Goal: Transaction & Acquisition: Purchase product/service

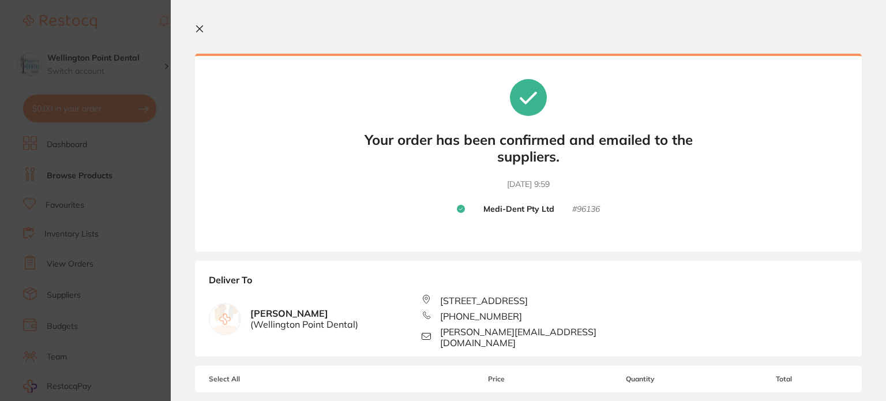
click at [198, 29] on icon at bounding box center [199, 28] width 9 height 9
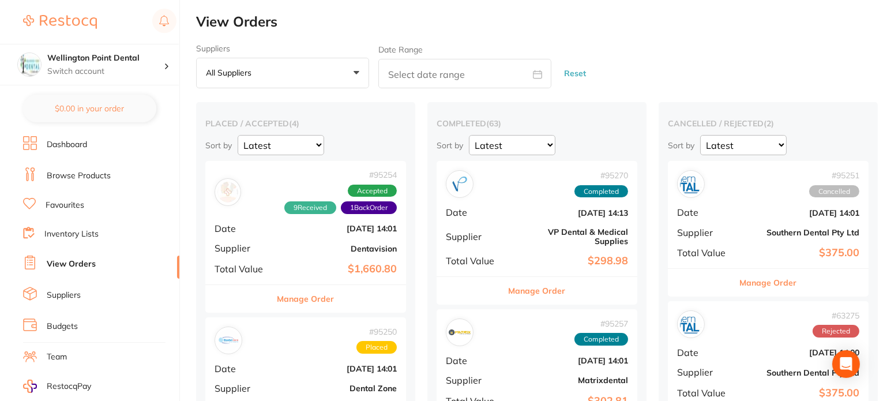
checkbox input "false"
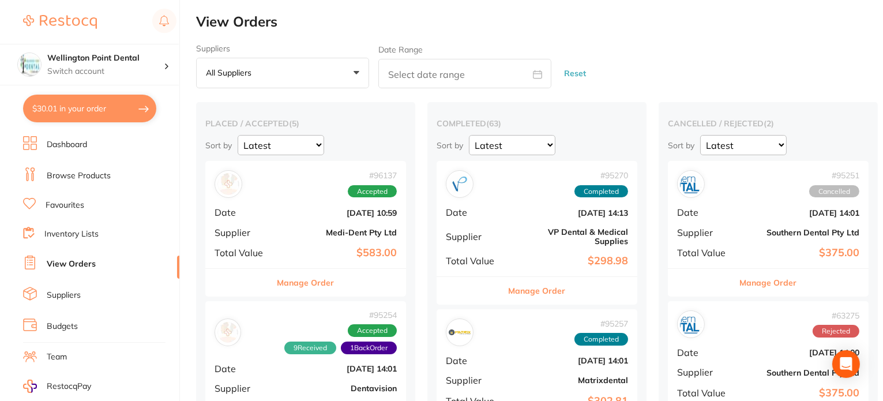
click at [78, 173] on link "Browse Products" at bounding box center [79, 176] width 64 height 12
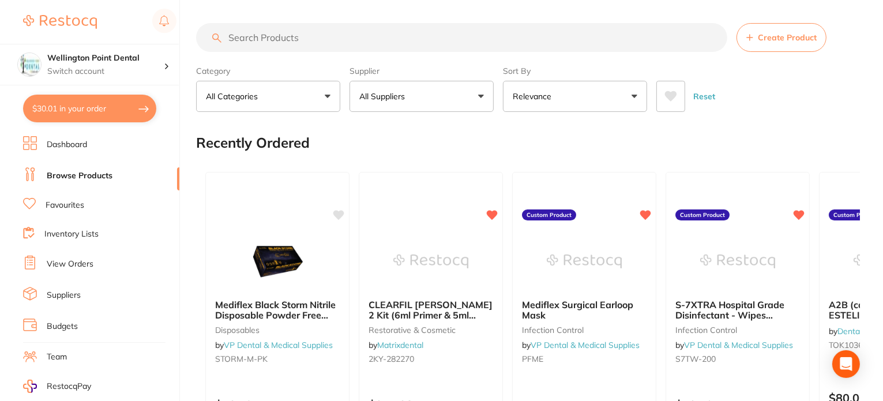
click at [481, 94] on button "All Suppliers" at bounding box center [422, 96] width 144 height 31
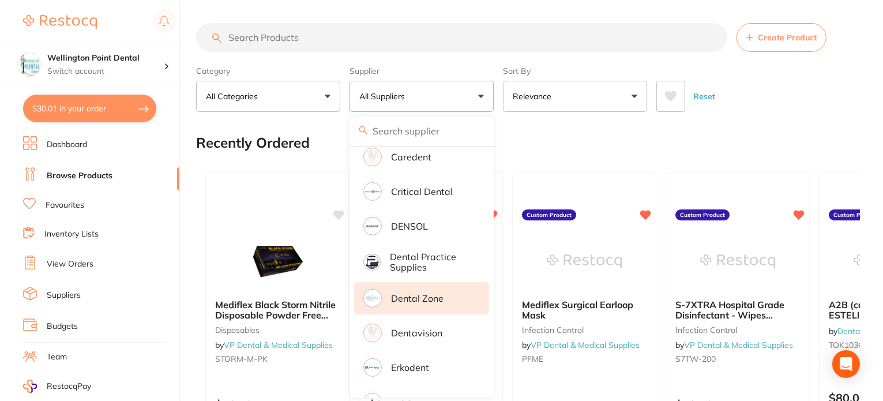
scroll to position [346, 0]
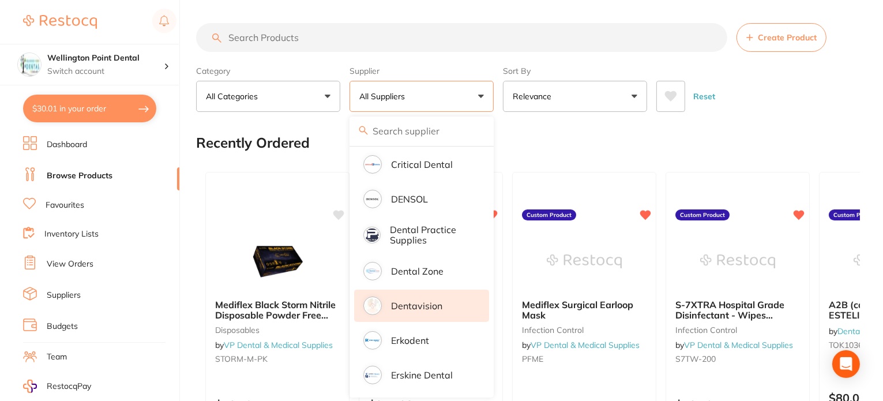
click at [422, 306] on p "Dentavision" at bounding box center [416, 306] width 51 height 10
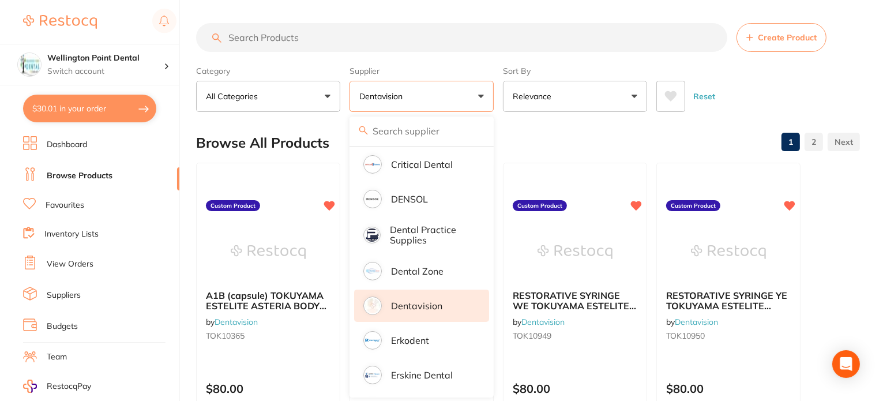
click at [361, 38] on input "search" at bounding box center [461, 37] width 531 height 29
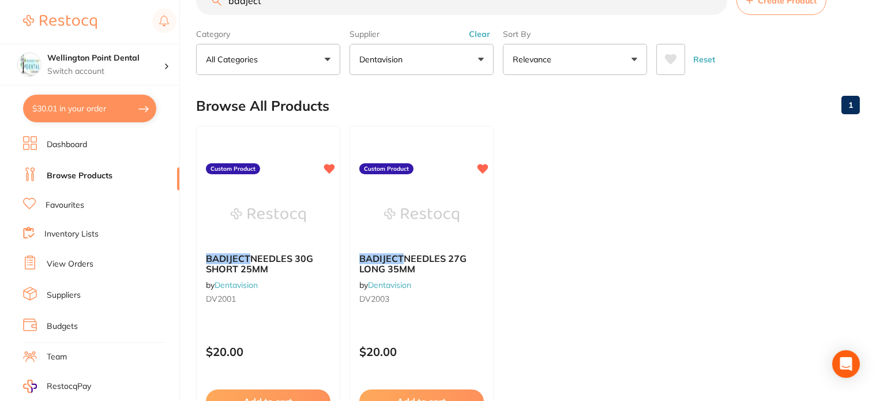
scroll to position [58, 0]
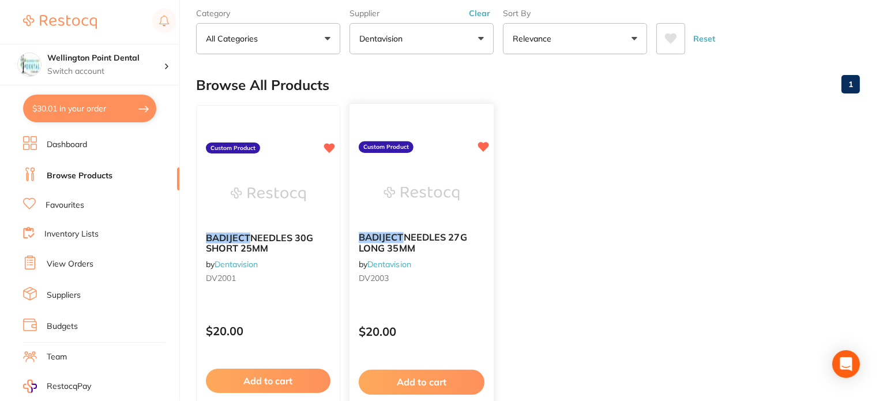
type input "badject"
click at [390, 238] on em "BADIJECT" at bounding box center [381, 237] width 45 height 12
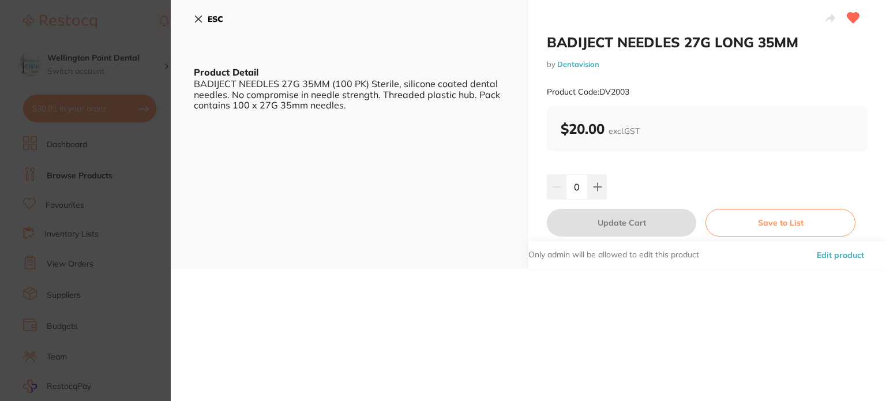
click at [207, 19] on button "ESC" at bounding box center [208, 19] width 29 height 20
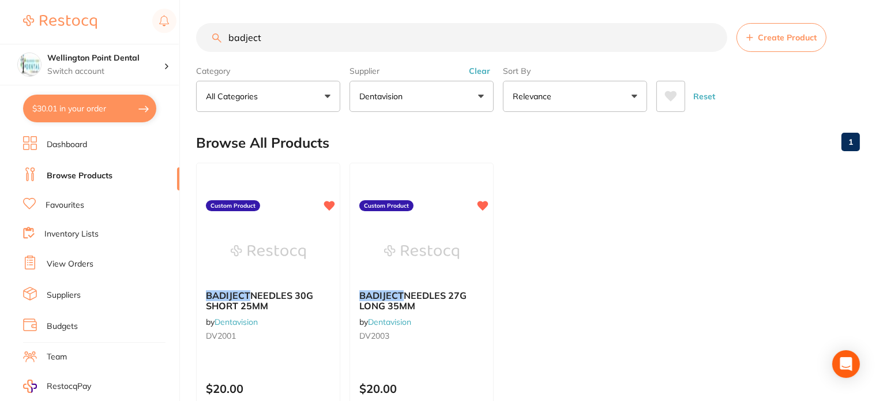
click at [485, 69] on button "Clear" at bounding box center [480, 71] width 28 height 10
click at [77, 177] on link "Browse Products" at bounding box center [80, 176] width 66 height 12
click at [79, 173] on link "Browse Products" at bounding box center [80, 176] width 66 height 12
drag, startPoint x: 308, startPoint y: 36, endPoint x: 162, endPoint y: 34, distance: 146.0
click at [162, 34] on div "$30.01 Wellington Point Dental Switch account Wellington Point Dental The Denta…" at bounding box center [441, 200] width 883 height 401
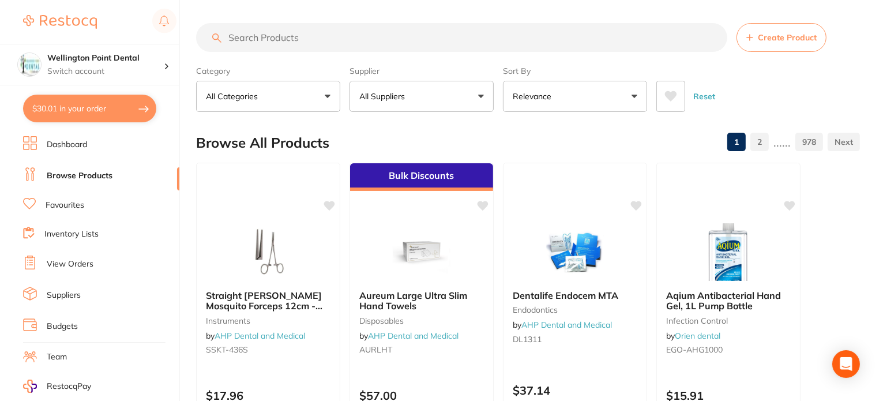
click at [78, 173] on link "Browse Products" at bounding box center [80, 176] width 66 height 12
click at [295, 31] on input "search" at bounding box center [461, 37] width 531 height 29
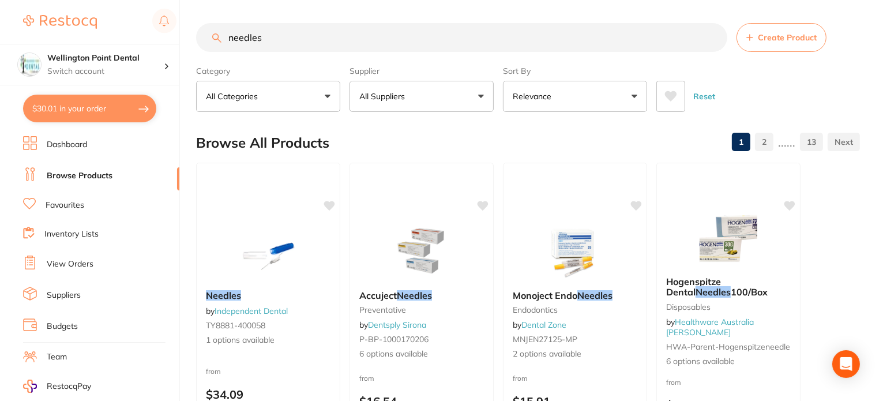
type input "needles"
click at [484, 95] on button "All Suppliers" at bounding box center [422, 96] width 144 height 31
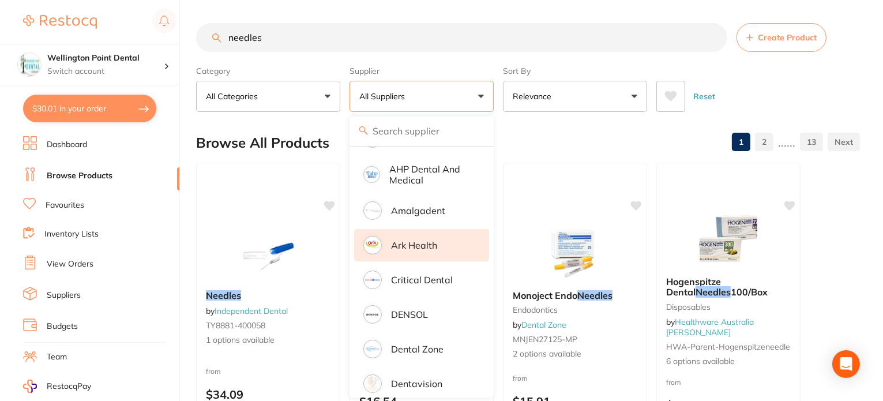
scroll to position [115, 0]
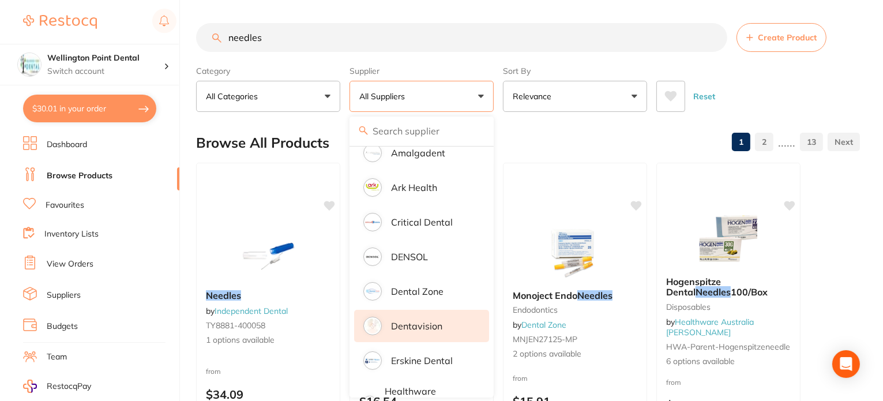
click at [426, 323] on p "Dentavision" at bounding box center [416, 326] width 51 height 10
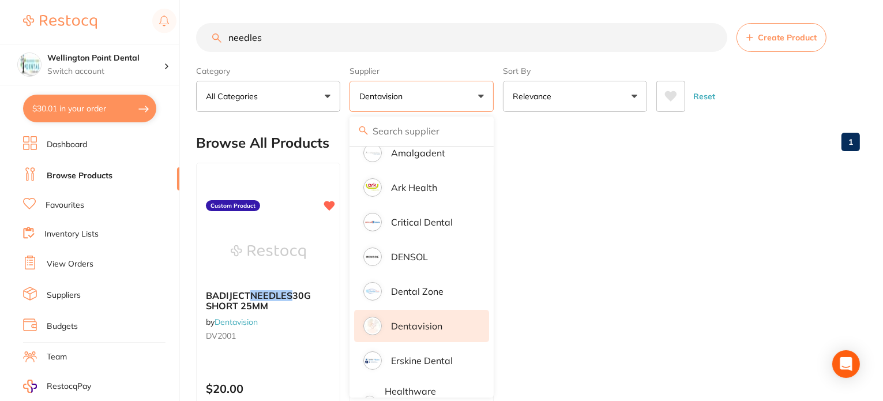
click at [384, 34] on input "needles" at bounding box center [461, 37] width 531 height 29
